Goal: Transaction & Acquisition: Purchase product/service

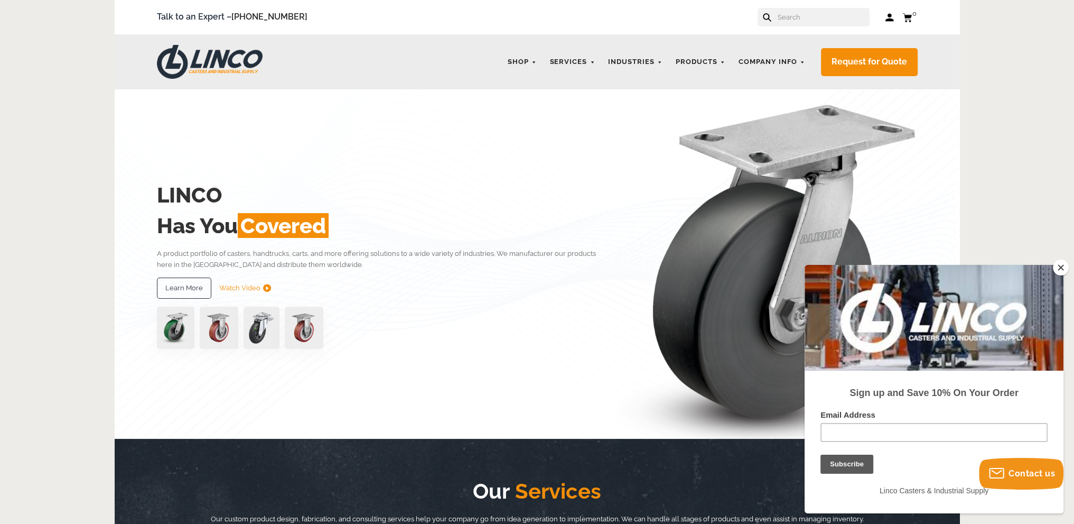
click at [1061, 268] on button "Close" at bounding box center [1061, 267] width 16 height 16
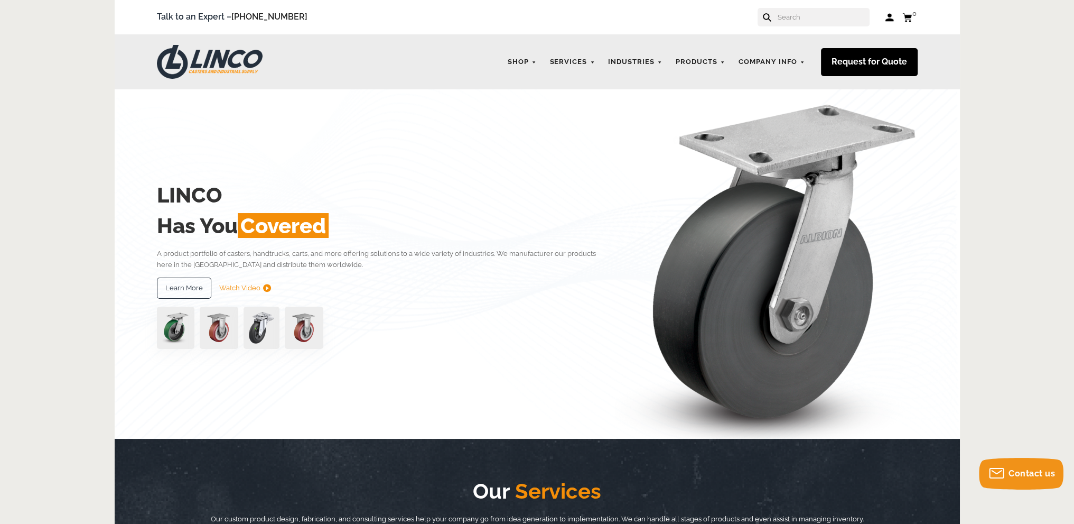
click at [862, 60] on link "Request for Quote" at bounding box center [869, 62] width 97 height 28
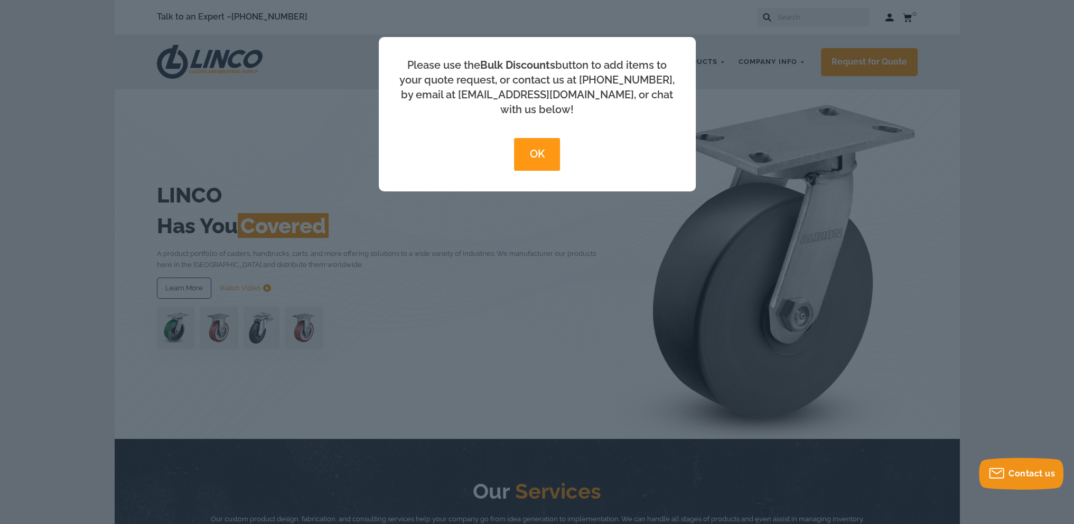
click at [537, 138] on button "OK" at bounding box center [537, 154] width 46 height 33
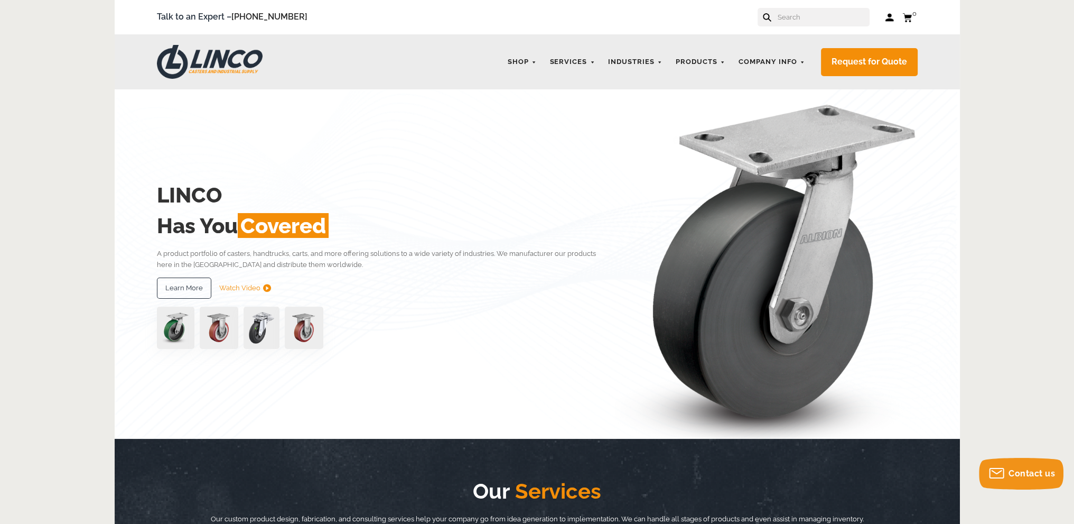
click at [803, 18] on input "text" at bounding box center [823, 17] width 93 height 18
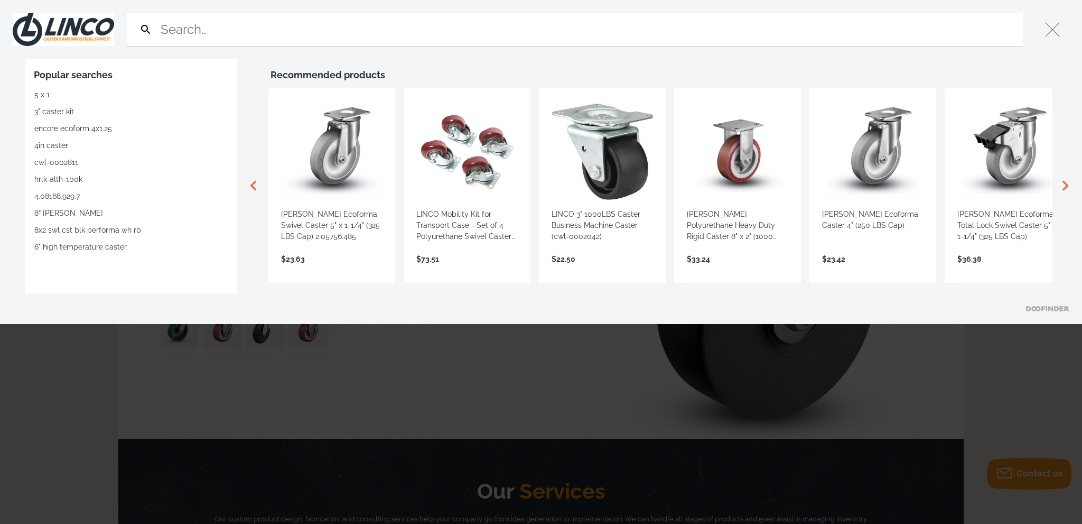
click at [451, 29] on input "Search" at bounding box center [588, 29] width 860 height 33
paste input "S0834-A17D-PROF-[PERSON_NAME]"
type input "S0834-A17D-PROF-[PERSON_NAME]"
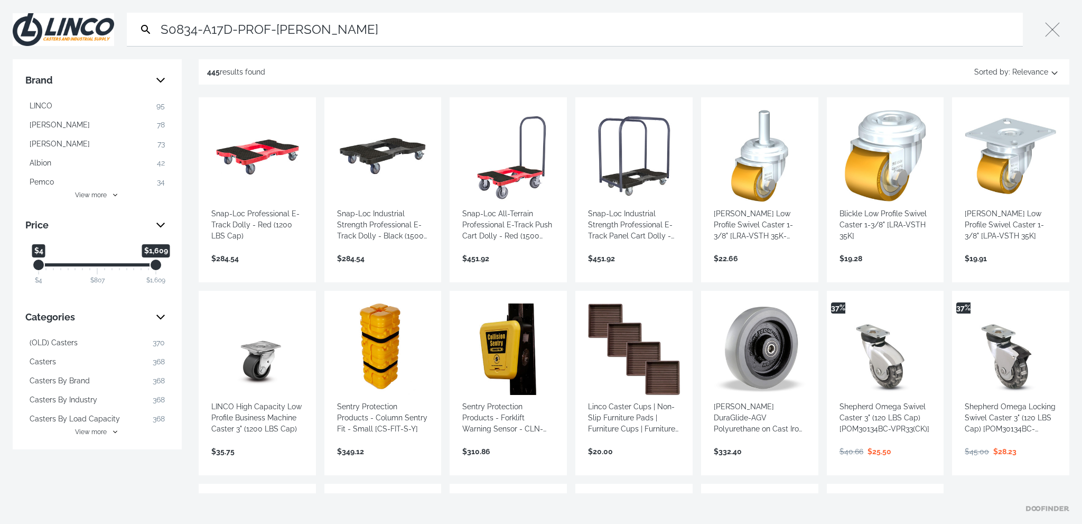
click at [378, 33] on input "S0834-A17D-PROF-[PERSON_NAME]" at bounding box center [588, 29] width 860 height 33
click at [400, 29] on input "S0834-A17D-PROF-[PERSON_NAME]" at bounding box center [588, 29] width 860 height 33
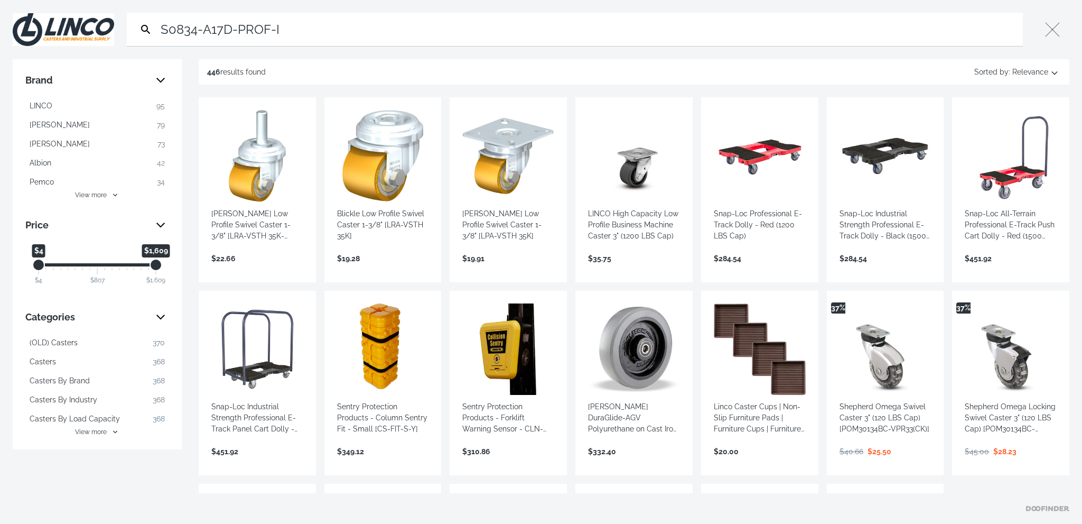
type input "S0834-A17D-PROF-"
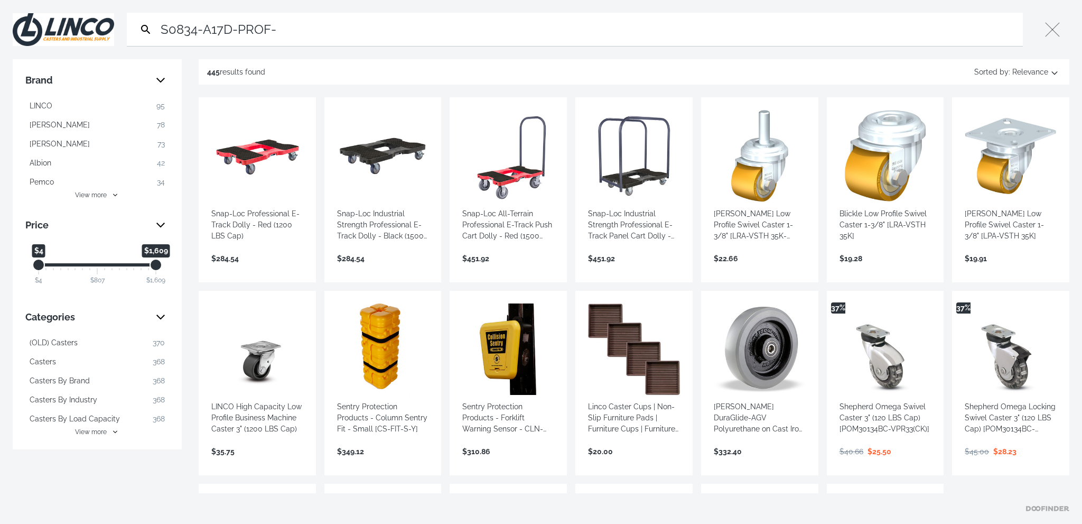
drag, startPoint x: 396, startPoint y: 28, endPoint x: 106, endPoint y: 26, distance: 290.0
click at [106, 26] on div "Search S0834-A17D-PROF- Submit Close" at bounding box center [541, 29] width 1082 height 59
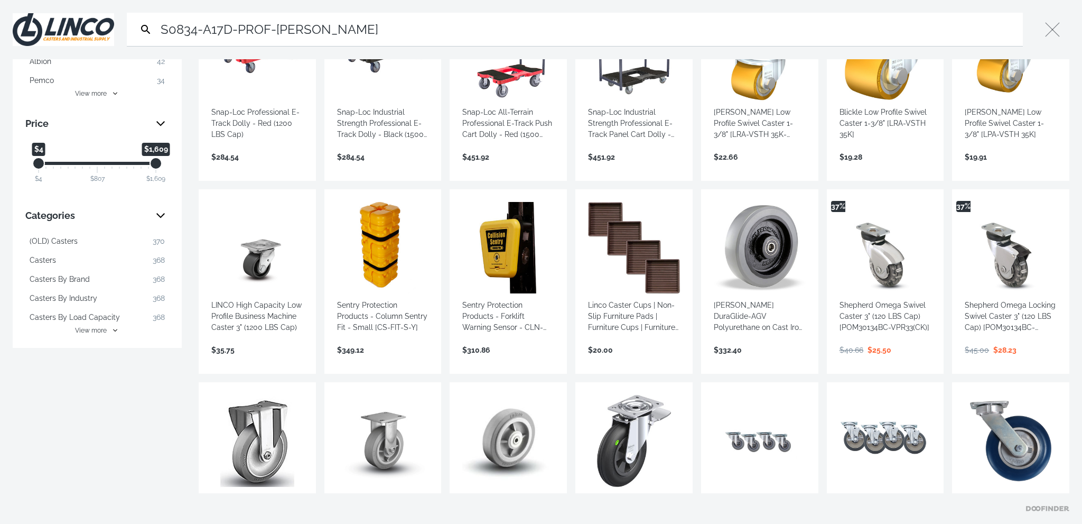
scroll to position [264, 0]
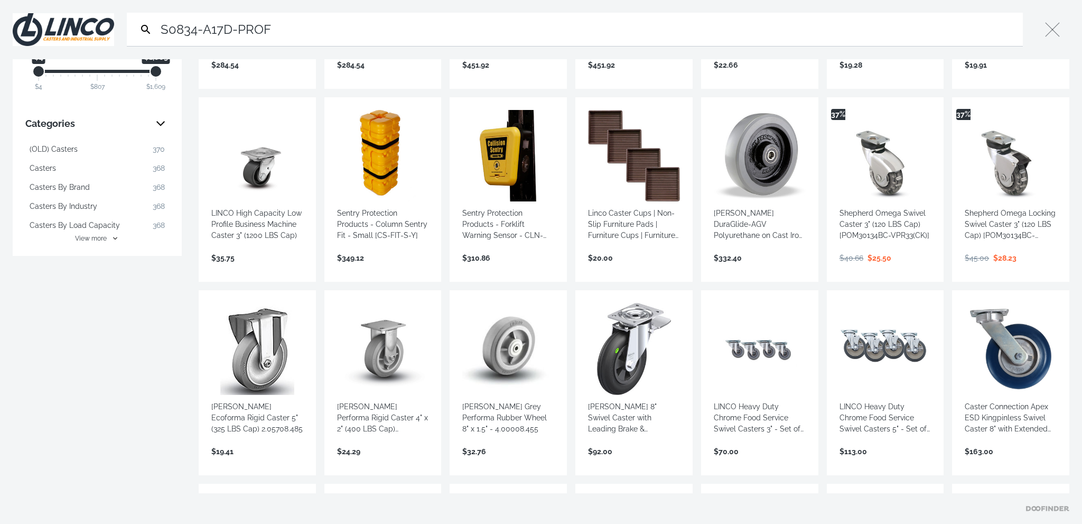
scroll to position [370, 0]
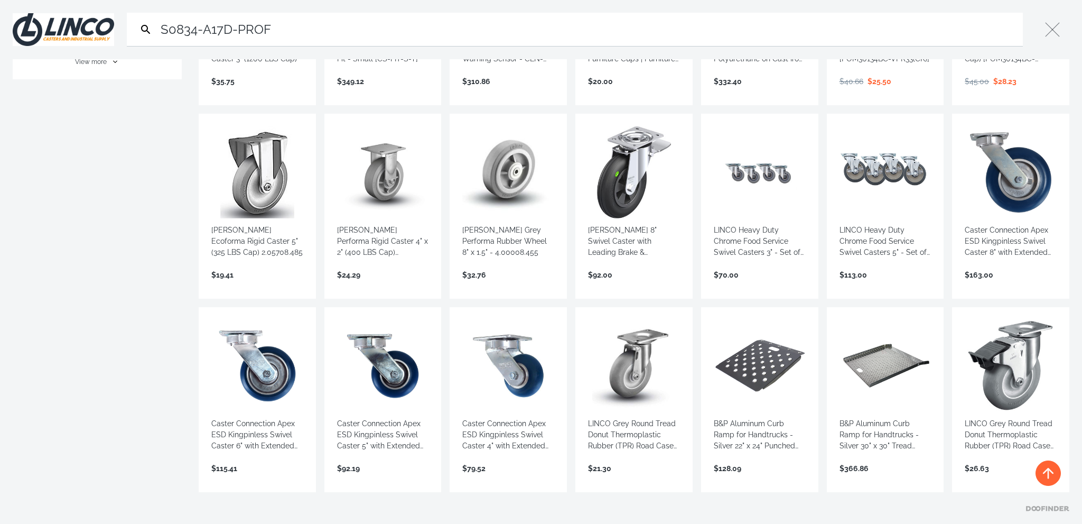
click at [321, 23] on input "S0834-A17D-PROF" at bounding box center [588, 29] width 860 height 33
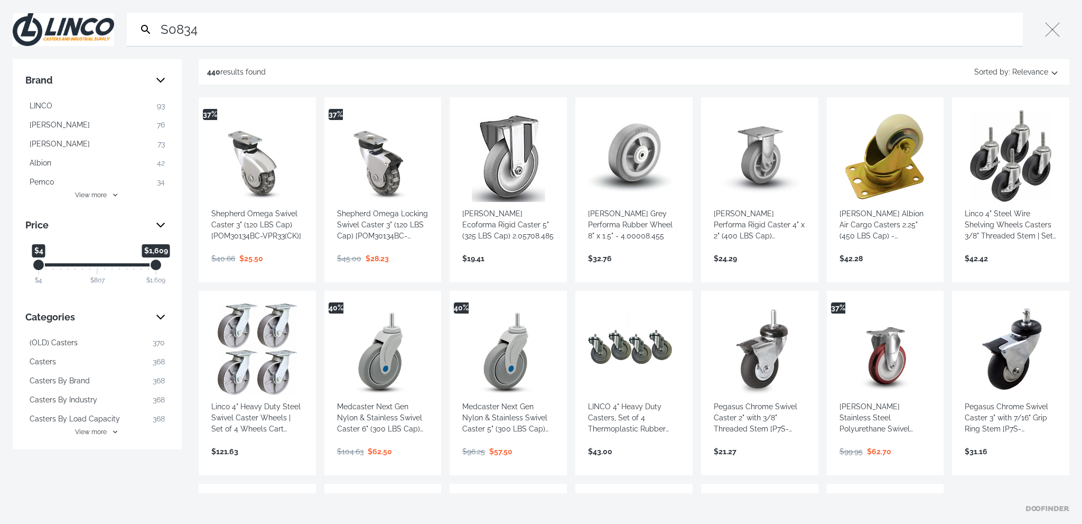
type input "S0834"
click at [58, 103] on button "LINCO 93" at bounding box center [97, 105] width 144 height 17
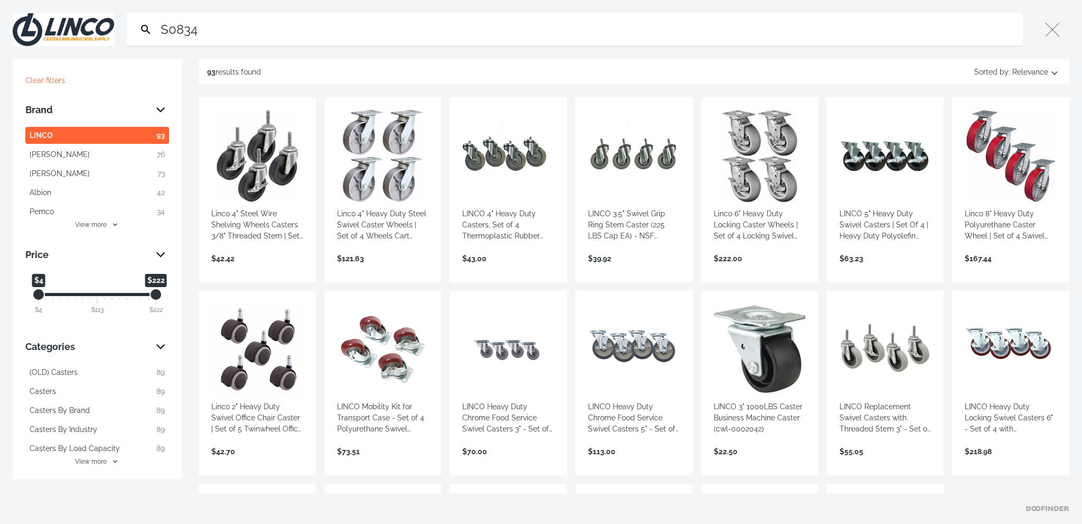
click at [101, 465] on span "View more" at bounding box center [91, 461] width 32 height 10
click at [111, 224] on button "View more" at bounding box center [97, 225] width 144 height 10
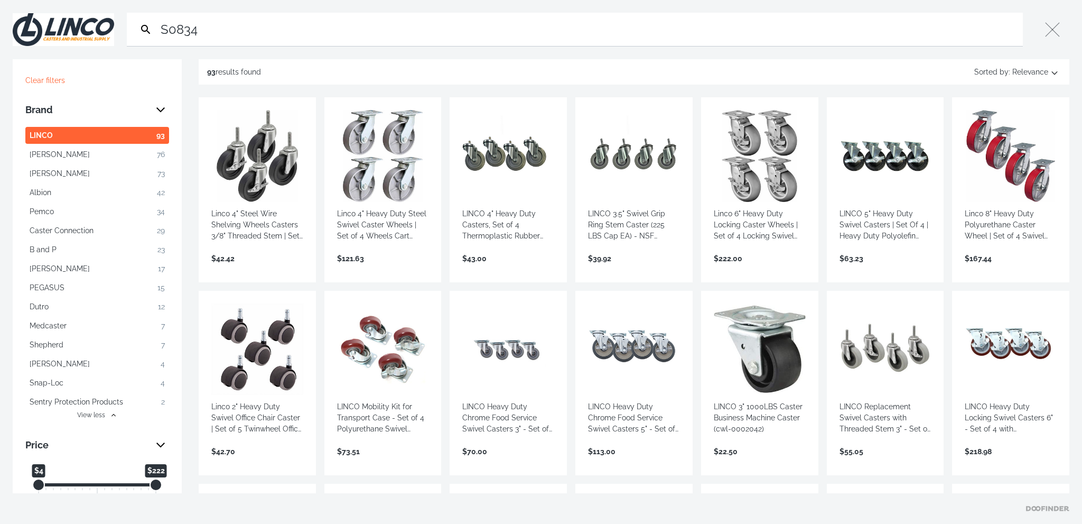
click at [55, 82] on button "Clear filters" at bounding box center [46, 80] width 42 height 17
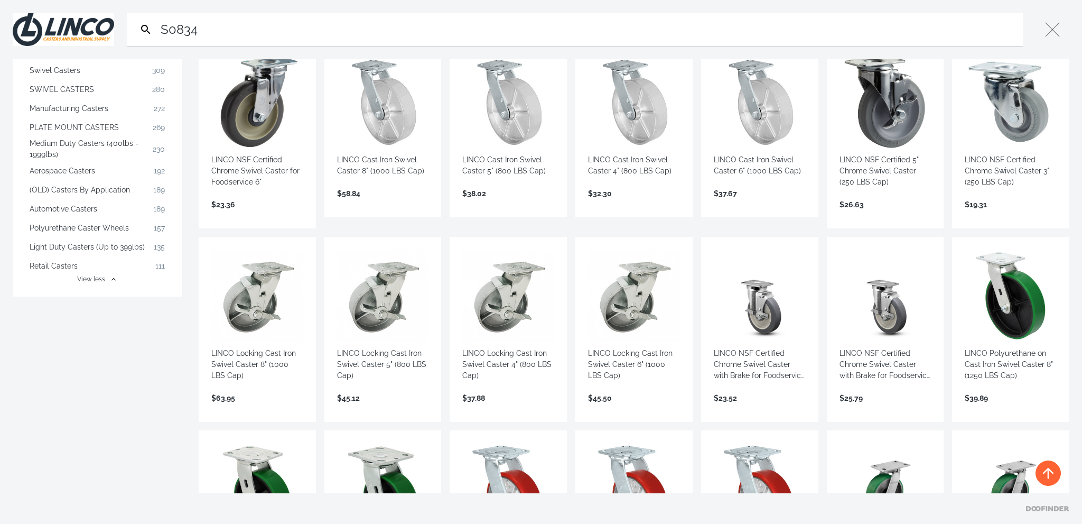
scroll to position [634, 0]
click at [99, 278] on span "View less" at bounding box center [91, 279] width 28 height 10
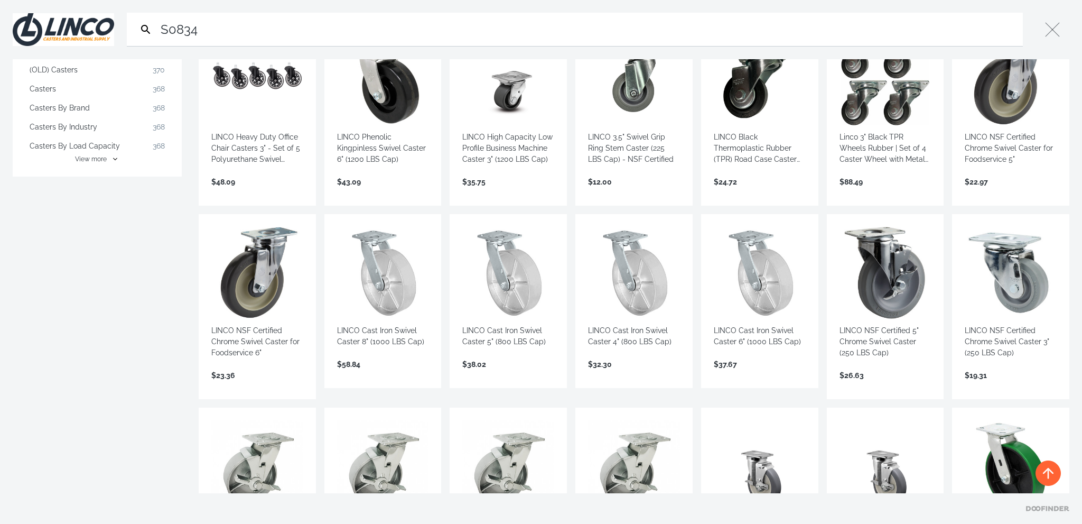
scroll to position [317, 0]
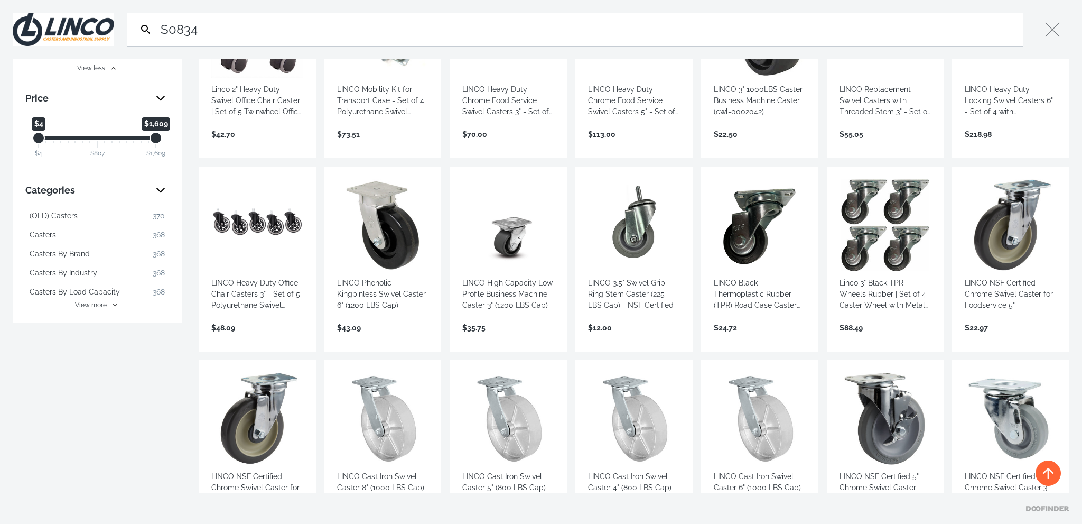
click at [101, 304] on span "View more" at bounding box center [91, 305] width 32 height 10
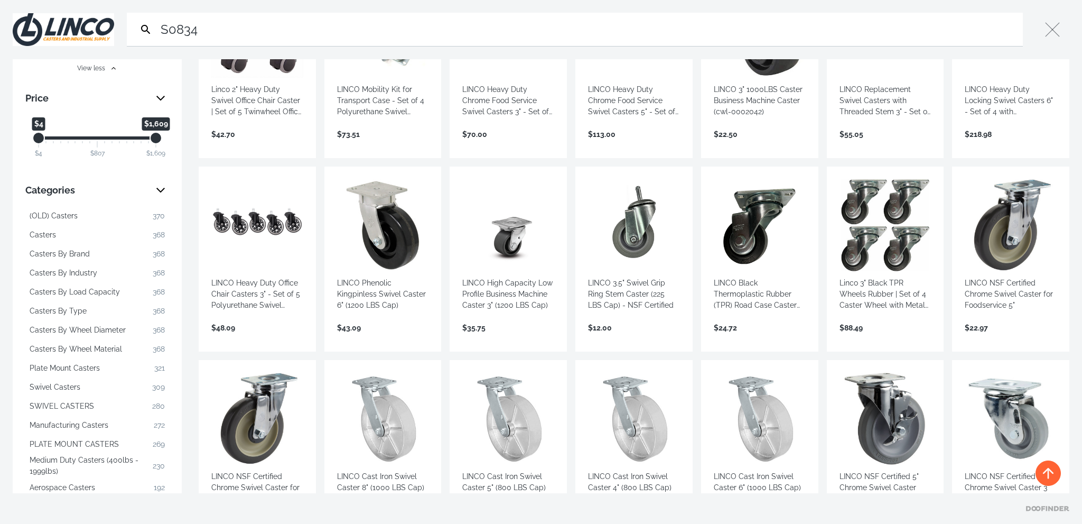
scroll to position [423, 0]
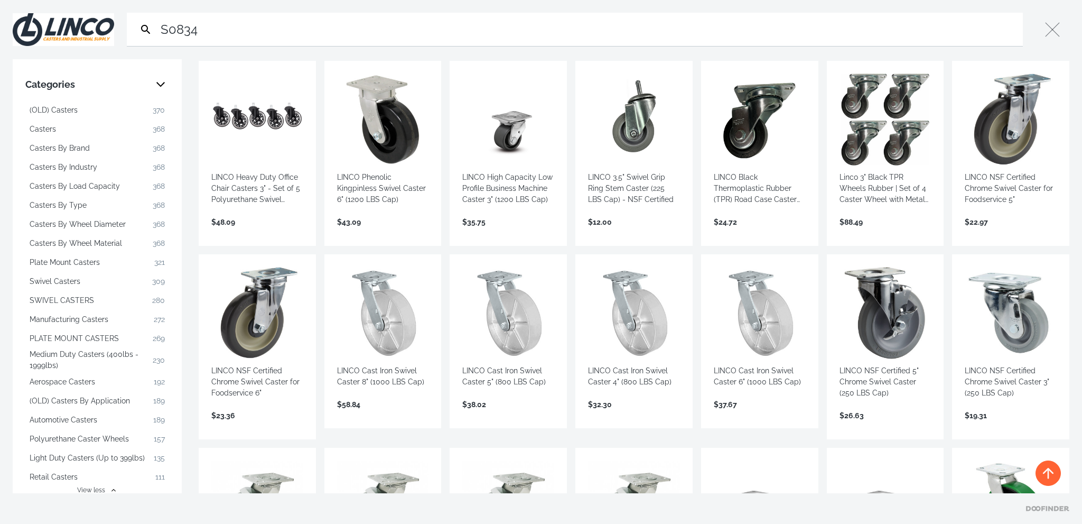
click at [120, 223] on span "Casters By Wheel Diameter" at bounding box center [78, 224] width 96 height 11
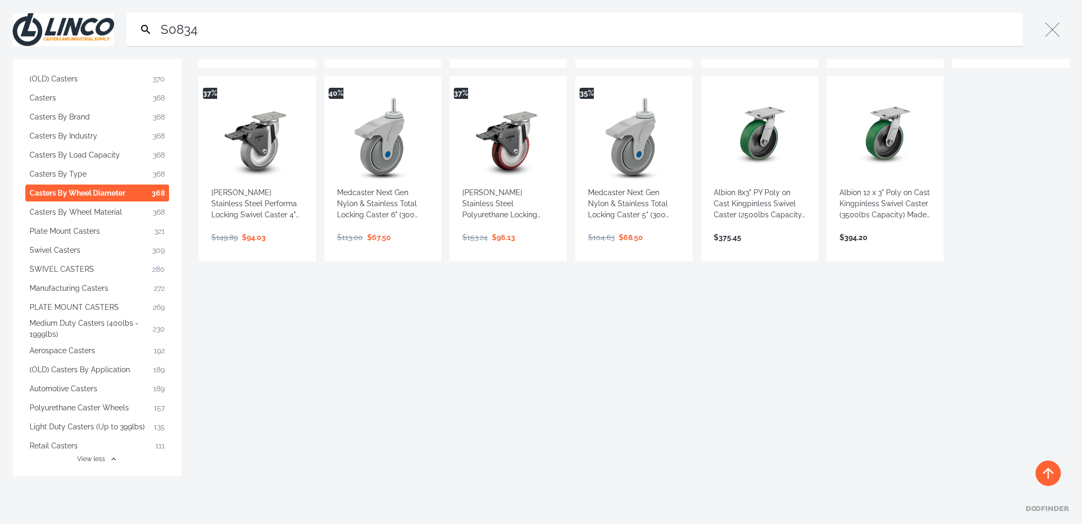
scroll to position [347, 0]
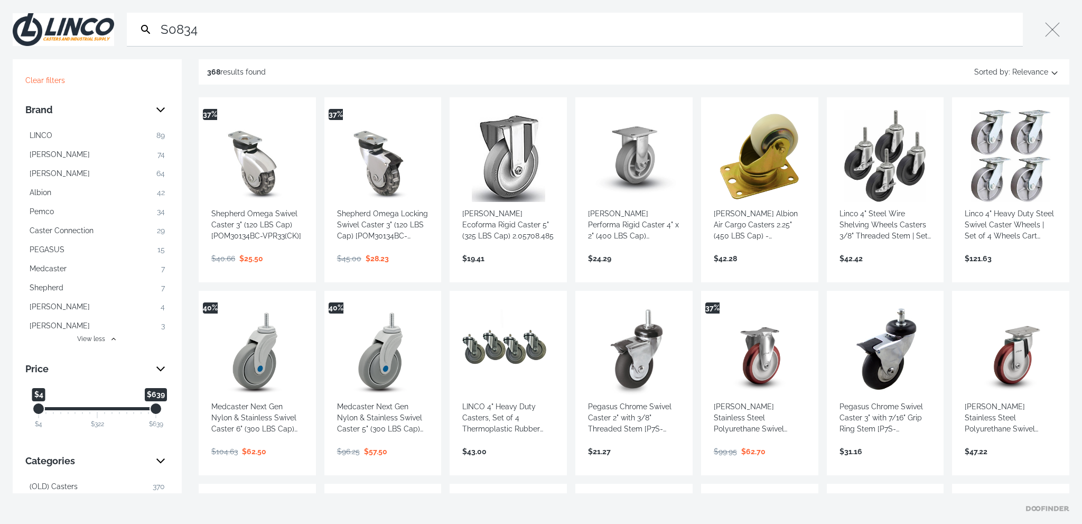
click at [261, 25] on input "S0834" at bounding box center [588, 29] width 860 height 33
drag, startPoint x: 274, startPoint y: 33, endPoint x: 55, endPoint y: 30, distance: 219.2
click at [58, 33] on div "Search S0834 Submit Close" at bounding box center [541, 29] width 1082 height 59
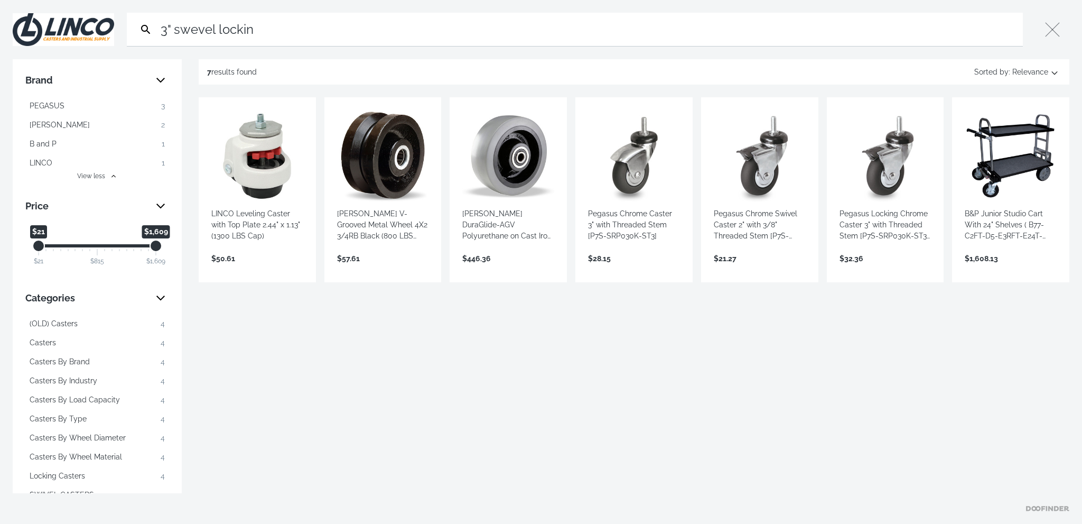
drag, startPoint x: 273, startPoint y: 29, endPoint x: 179, endPoint y: 25, distance: 94.6
click at [179, 25] on input "3" swevel lockin" at bounding box center [588, 29] width 860 height 33
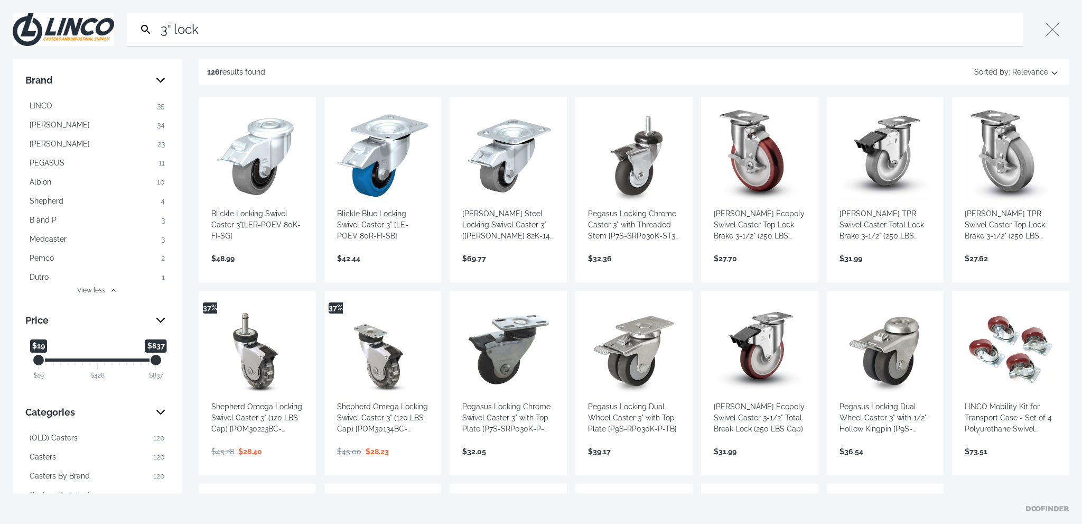
drag, startPoint x: 248, startPoint y: 34, endPoint x: 85, endPoint y: 34, distance: 163.2
click at [85, 34] on div "Search 3" lock Submit Close" at bounding box center [541, 29] width 1082 height 59
paste input "S0834-A17D-PROF-[PERSON_NAME]"
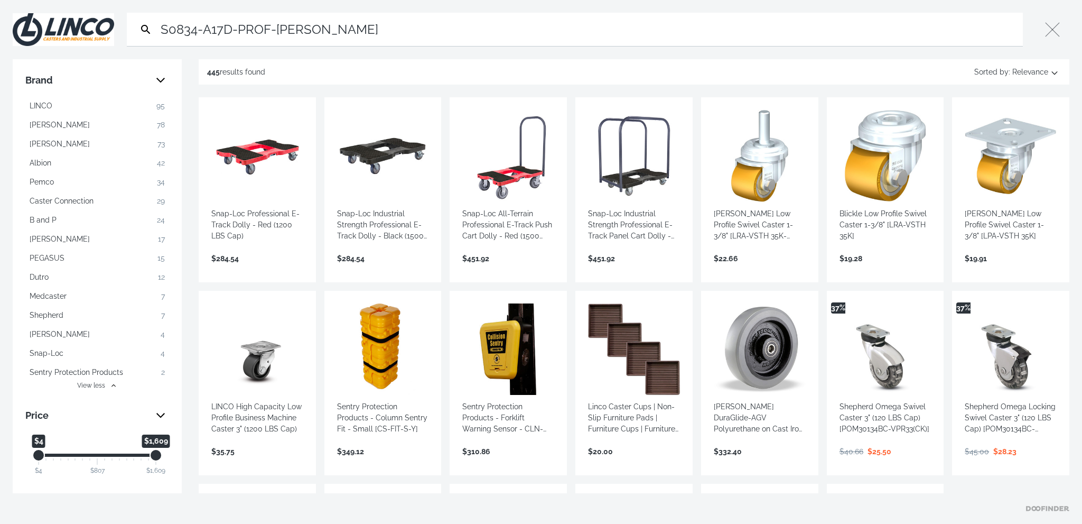
click at [203, 31] on input "S0834-A17D-PROF-[PERSON_NAME]" at bounding box center [588, 29] width 860 height 33
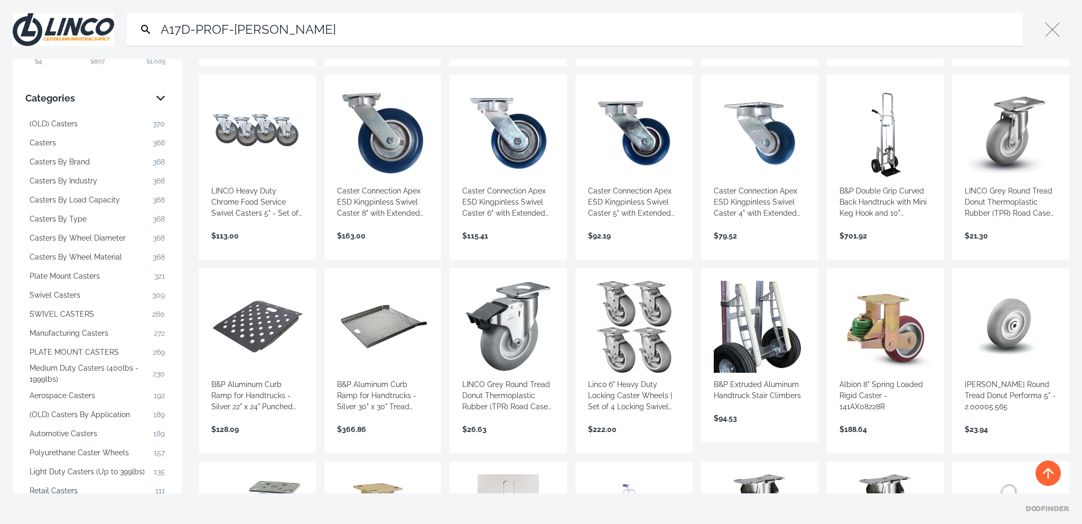
scroll to position [423, 0]
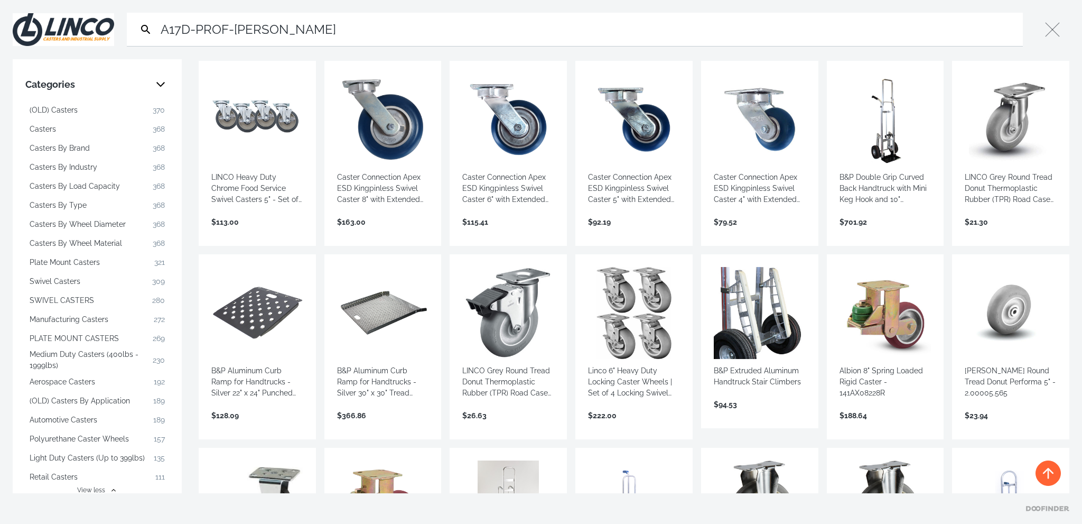
drag, startPoint x: 310, startPoint y: 23, endPoint x: 92, endPoint y: 27, distance: 218.2
click at [92, 27] on div "Search A17D-PROF-[PERSON_NAME] Submit Close" at bounding box center [541, 29] width 1082 height 59
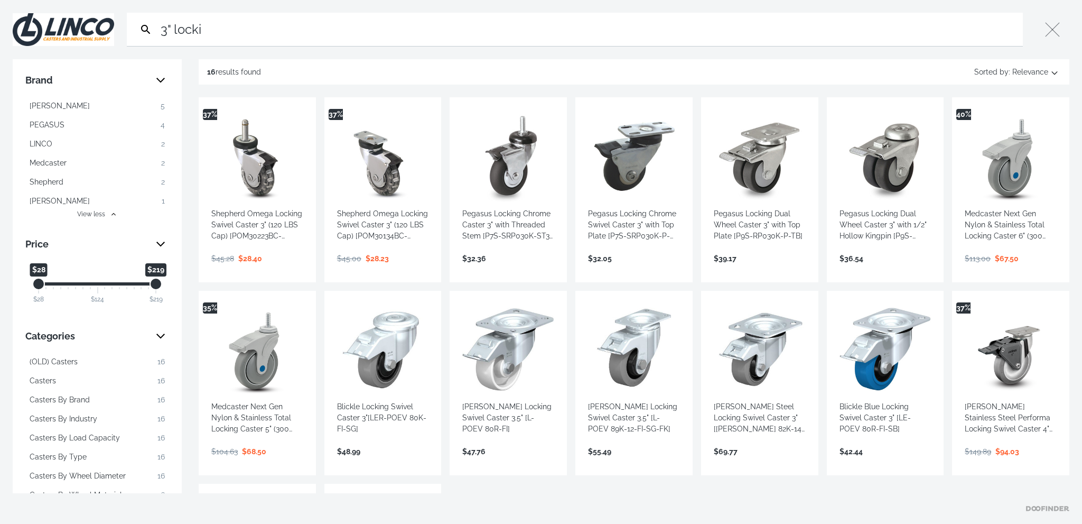
type input "3" lock"
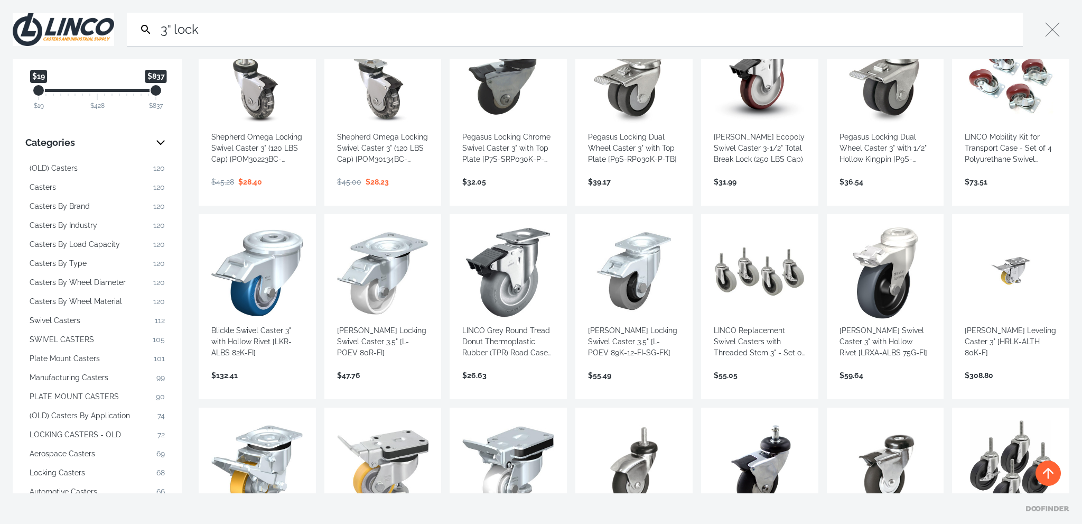
scroll to position [370, 0]
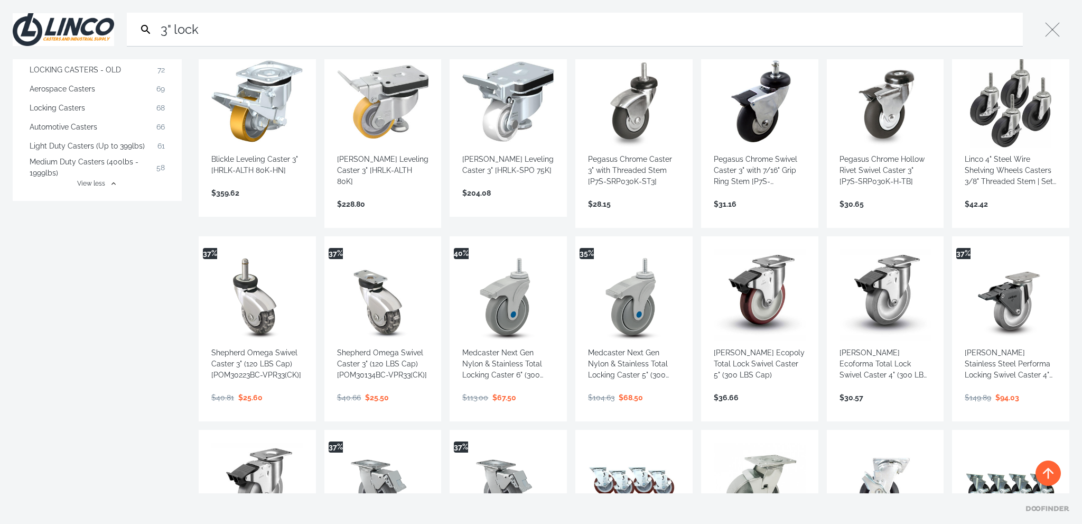
scroll to position [845, 0]
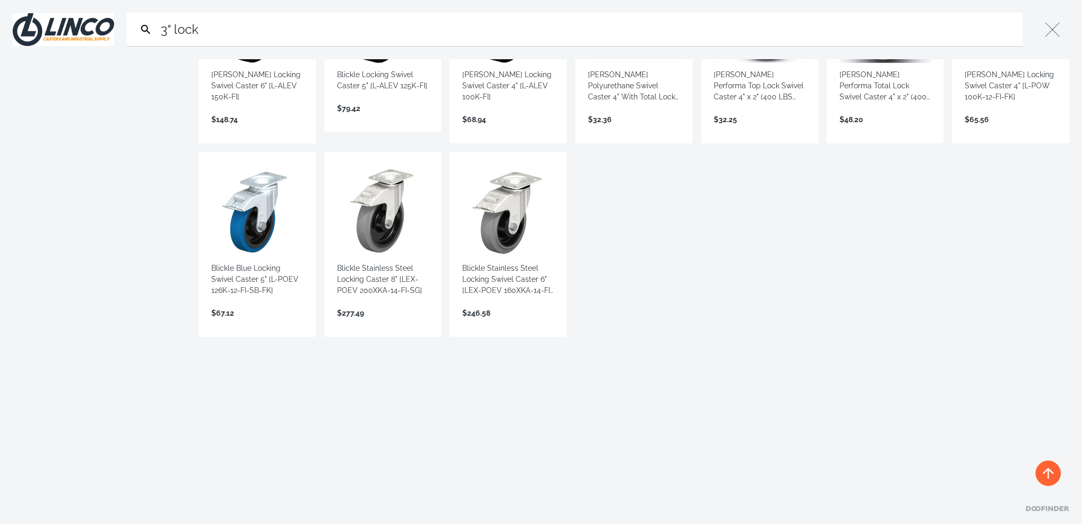
scroll to position [2075, 0]
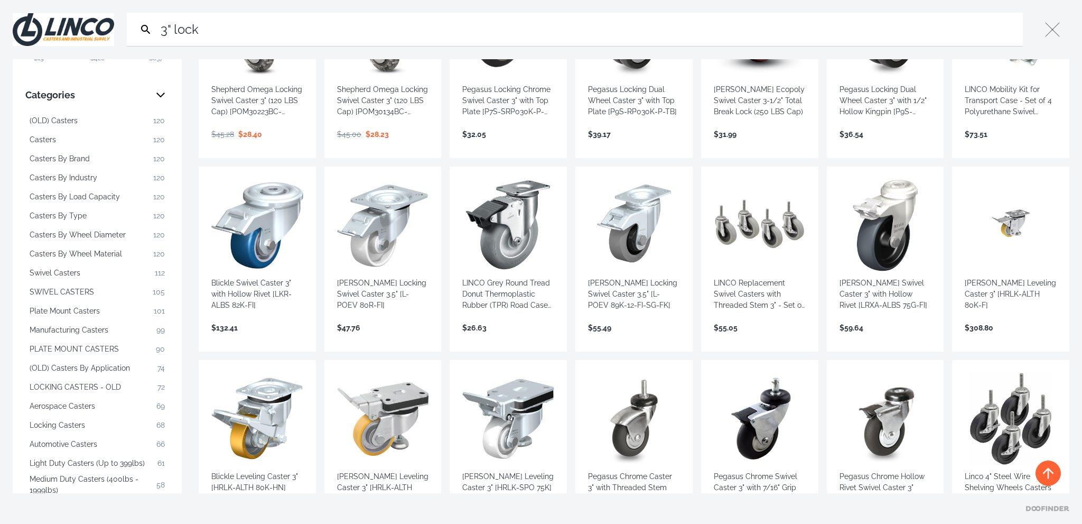
scroll to position [370, 0]
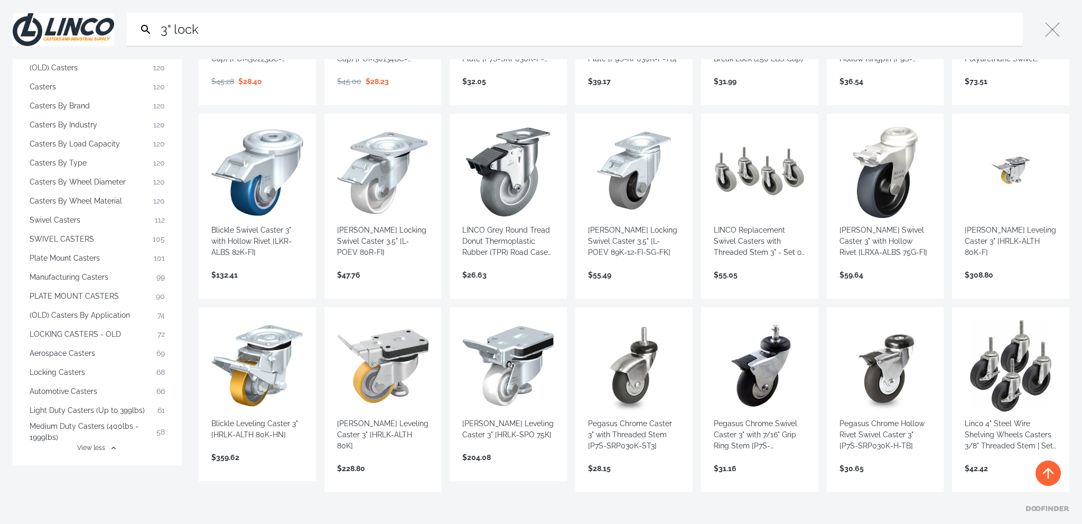
click at [124, 293] on button "PLATE MOUNT CASTERS 90" at bounding box center [97, 295] width 144 height 17
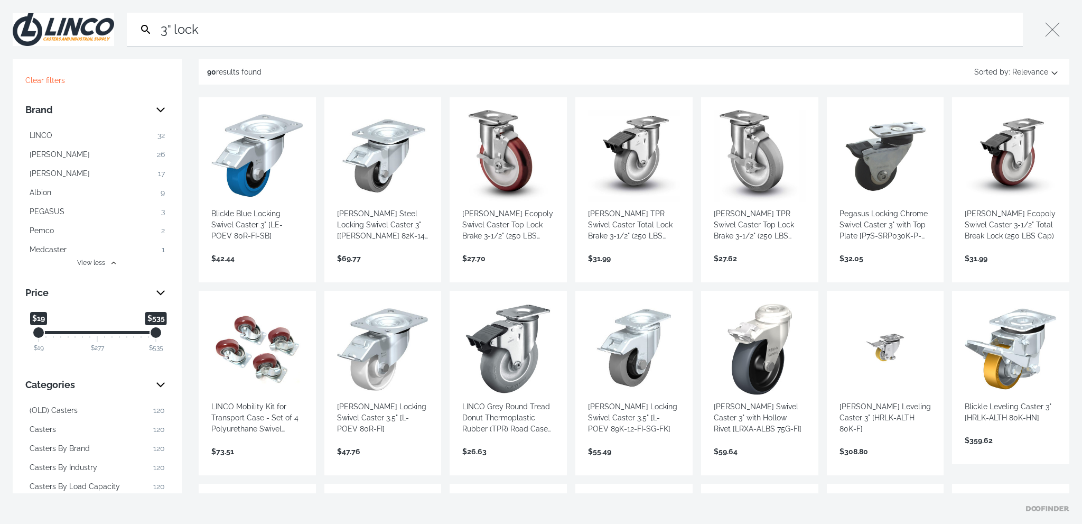
click at [141, 132] on button "LINCO 32" at bounding box center [97, 135] width 144 height 17
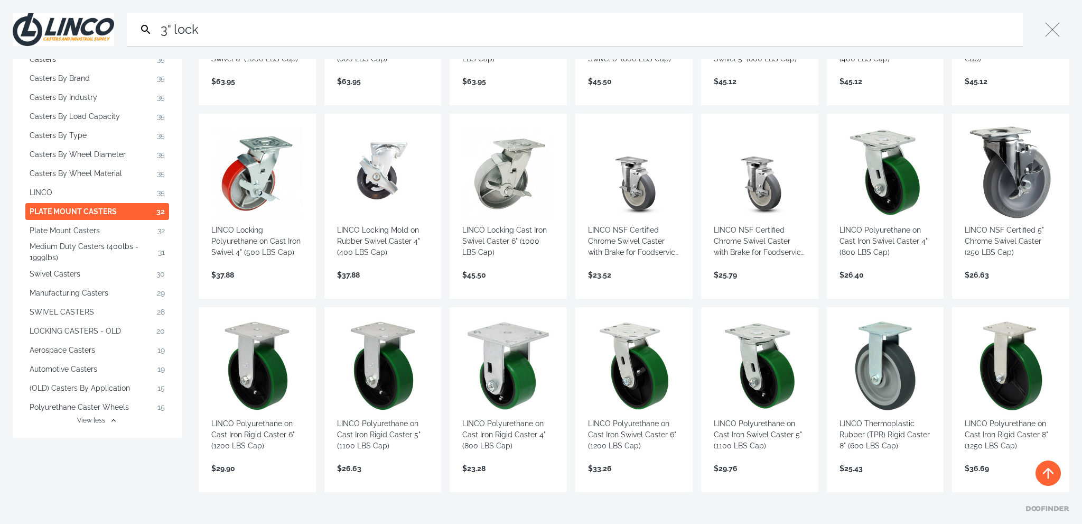
scroll to position [370, 0]
click at [93, 312] on button "SWIVEL CASTERS 28" at bounding box center [97, 311] width 144 height 17
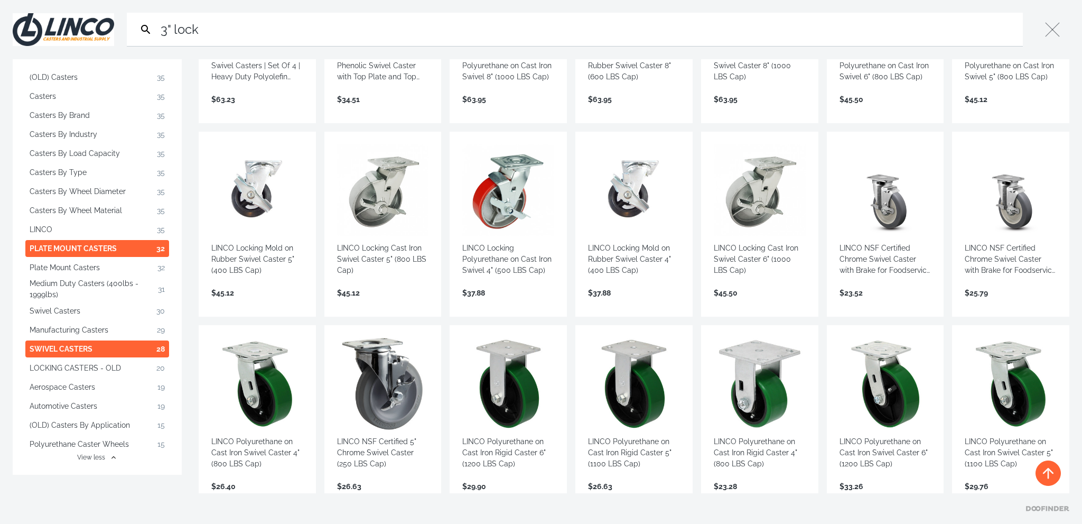
scroll to position [389, 0]
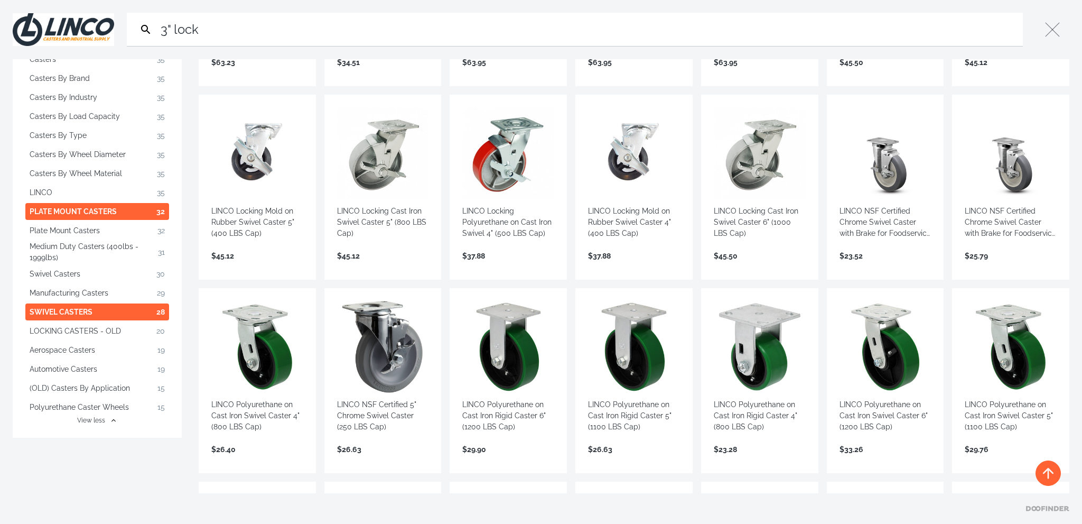
click at [84, 187] on button "LINCO 35" at bounding box center [97, 192] width 144 height 17
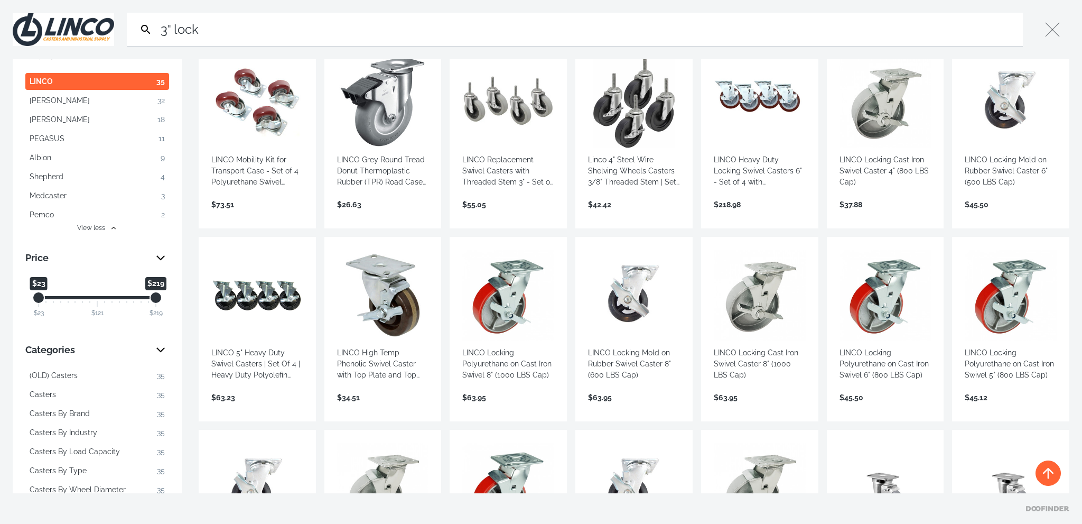
scroll to position [19, 0]
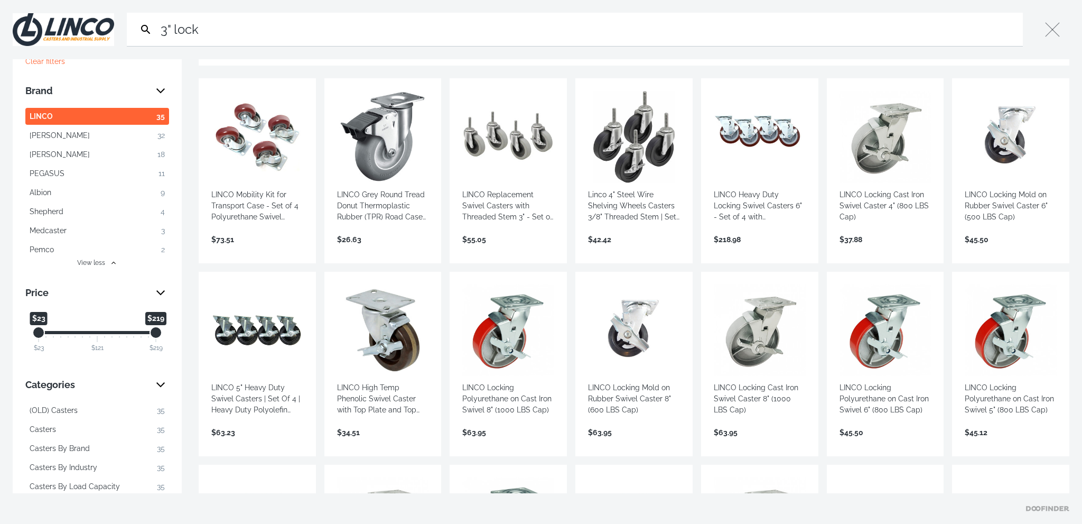
click at [116, 261] on button "View less" at bounding box center [97, 263] width 144 height 10
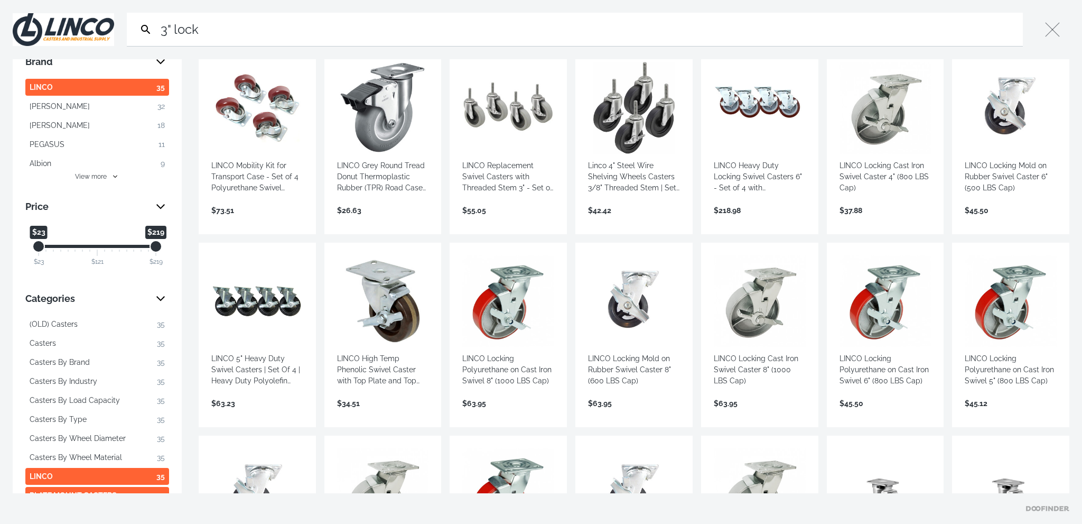
scroll to position [158, 0]
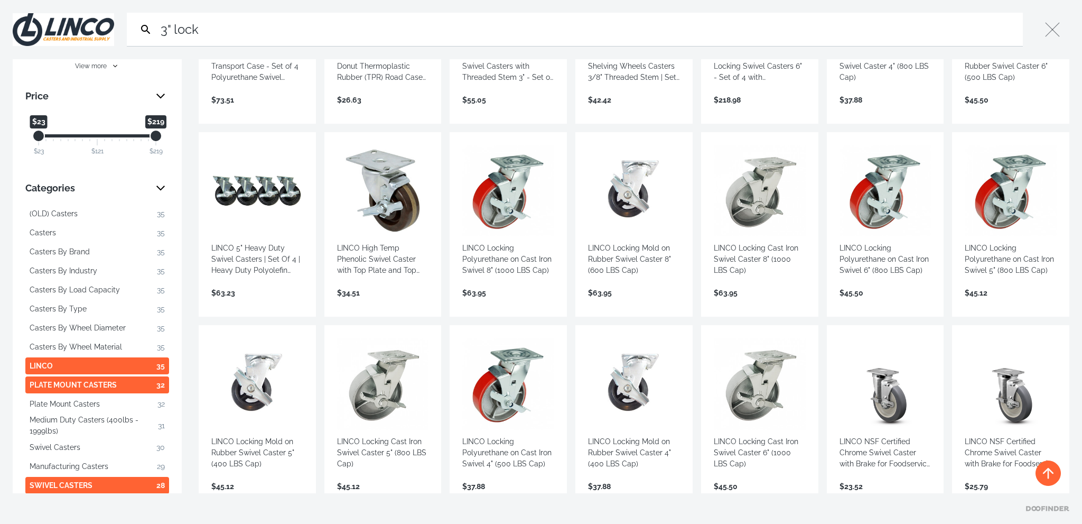
click at [129, 330] on button "Casters By Wheel Diameter 35" at bounding box center [97, 327] width 144 height 17
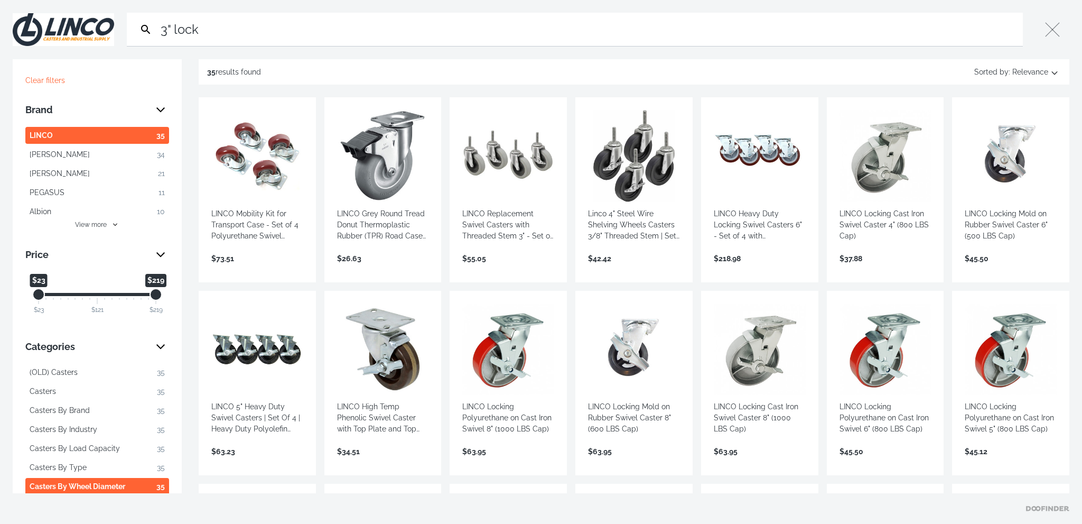
click at [231, 29] on input "3" lock" at bounding box center [588, 29] width 860 height 33
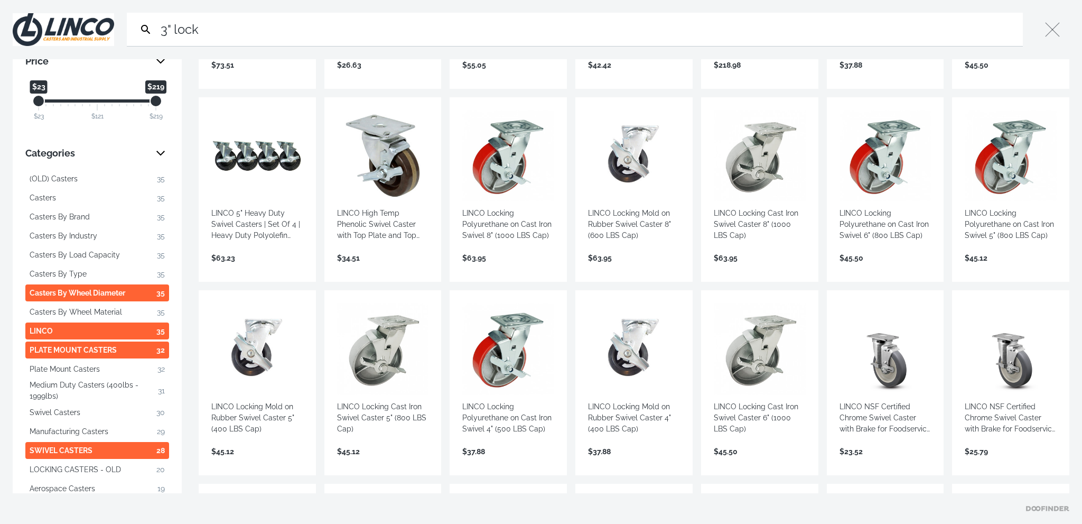
scroll to position [211, 0]
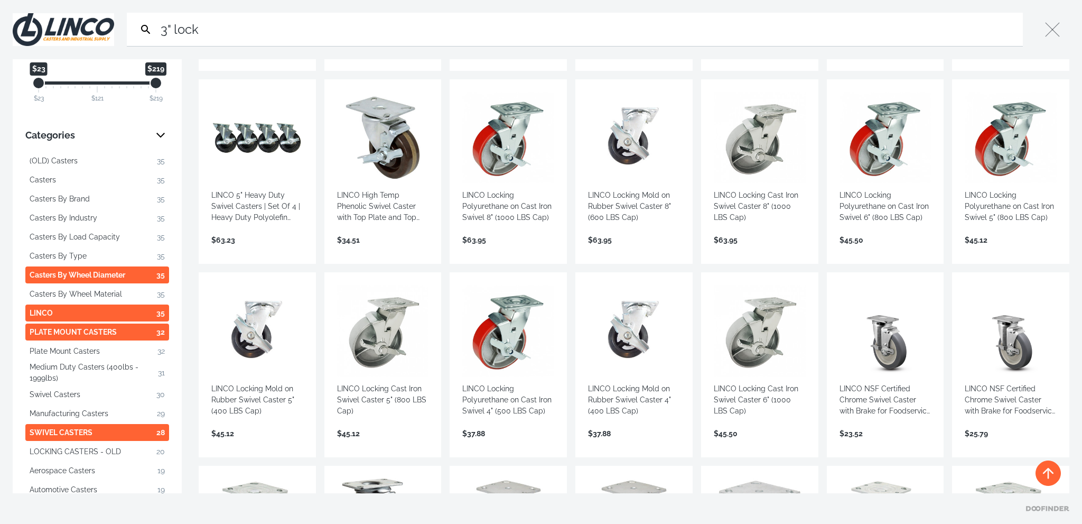
click at [100, 352] on button "Plate Mount Casters 32" at bounding box center [97, 350] width 144 height 17
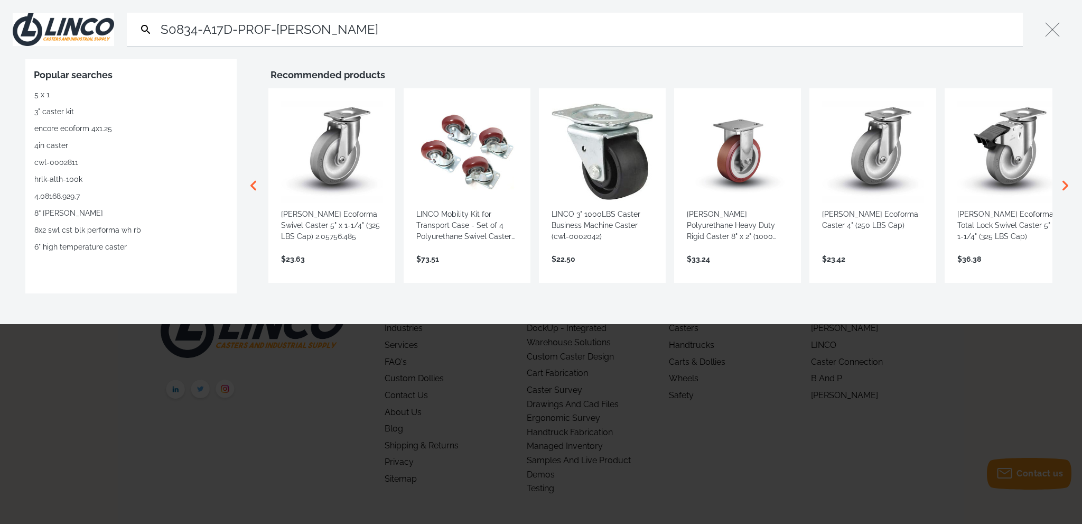
type input "S0834-A17D-PROF-[PERSON_NAME]"
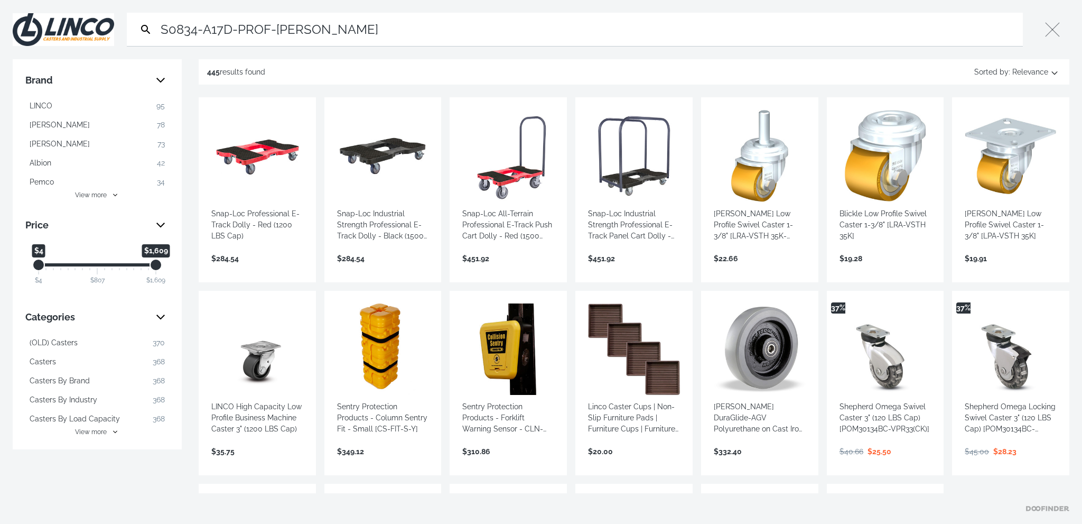
drag, startPoint x: 350, startPoint y: 30, endPoint x: 155, endPoint y: 36, distance: 195.5
click at [155, 36] on form "Search S0834-A17D-PROF-ILKW Submit" at bounding box center [575, 30] width 896 height 34
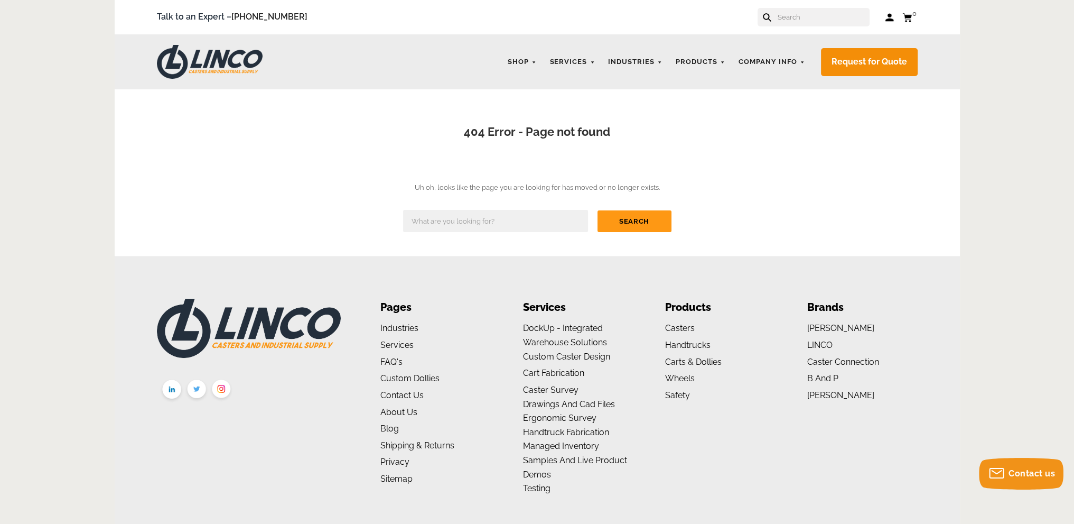
click at [482, 218] on input "text" at bounding box center [495, 221] width 185 height 22
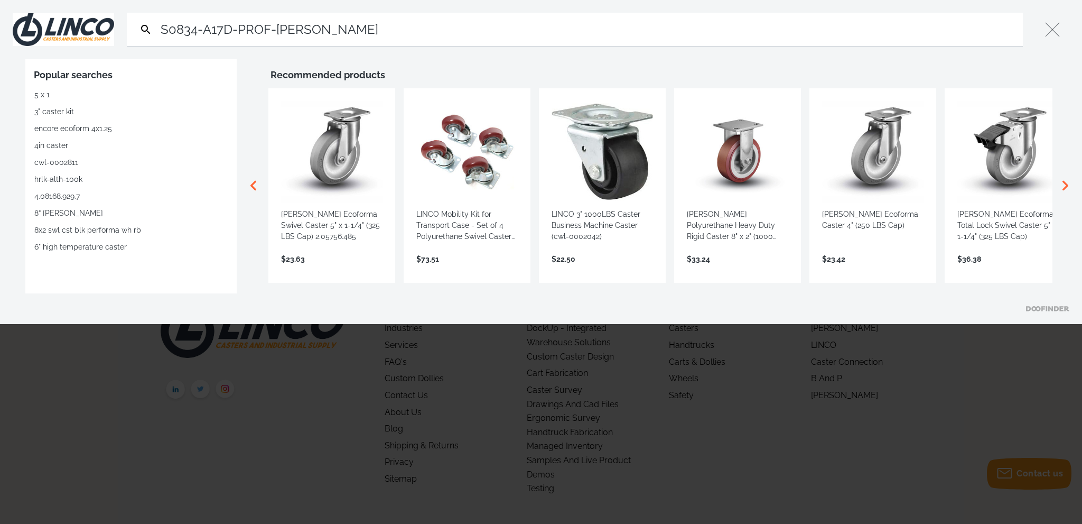
type input "S0834-A17D-PROF-[PERSON_NAME]"
